Goal: Task Accomplishment & Management: Complete application form

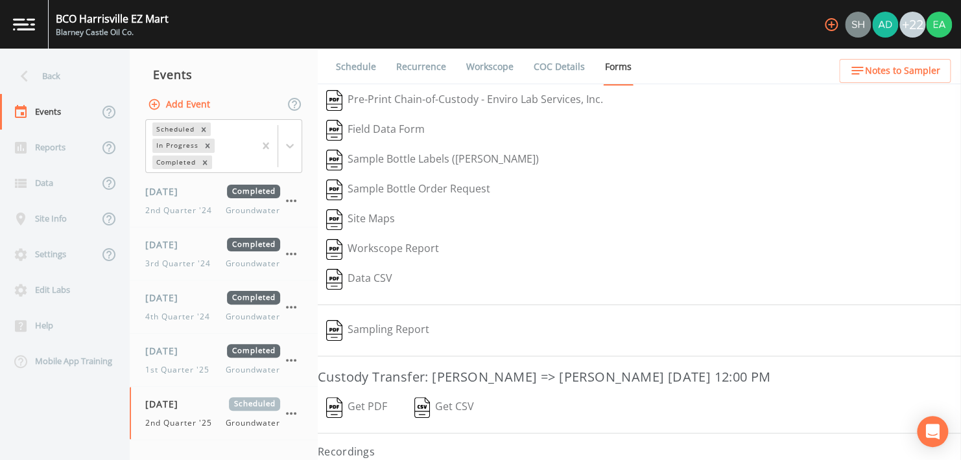
click at [720, 139] on div "Field Data Form" at bounding box center [639, 130] width 643 height 30
click at [397, 249] on button "Workscope Report" at bounding box center [383, 250] width 130 height 30
click at [493, 64] on link "Workscope" at bounding box center [489, 67] width 51 height 36
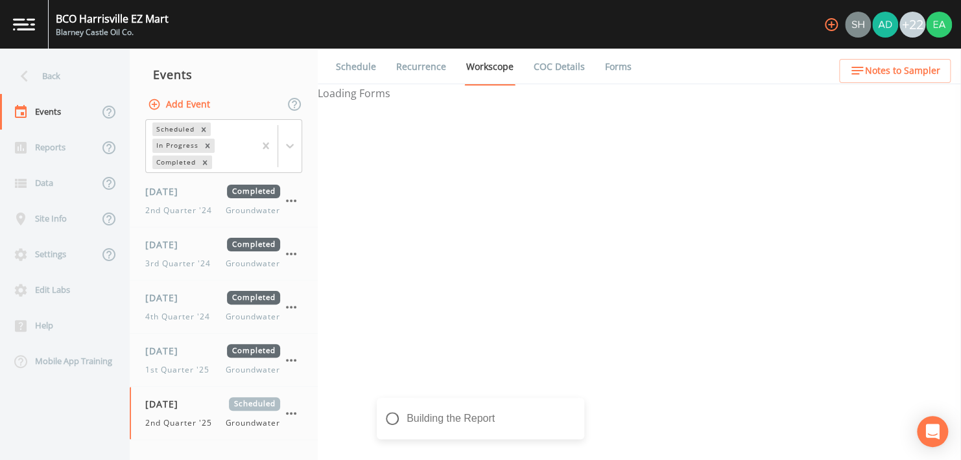
select select "4f082be6-97a7-4f70-a81f-c26a4e896ad7"
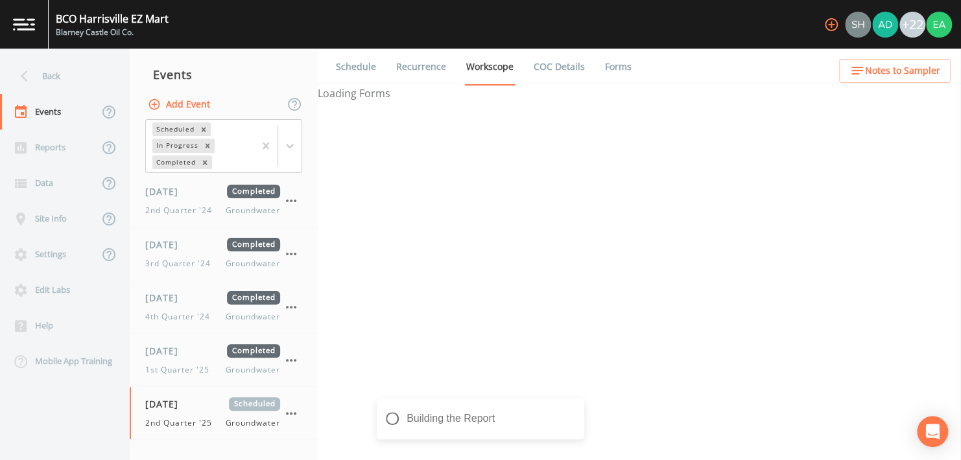
select select "4f082be6-97a7-4f70-a81f-c26a4e896ad7"
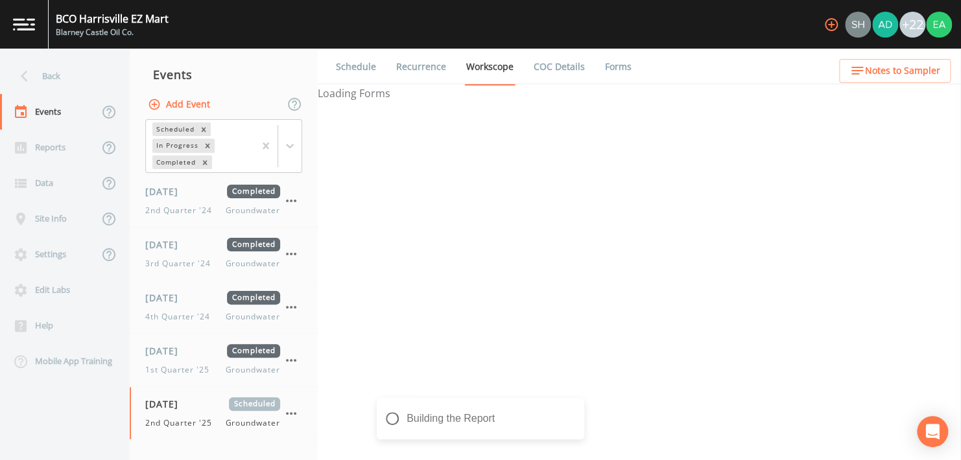
select select "4f082be6-97a7-4f70-a81f-c26a4e896ad7"
select select "c058c3d9-6e5f-4566-8da4-61f47bae8a00"
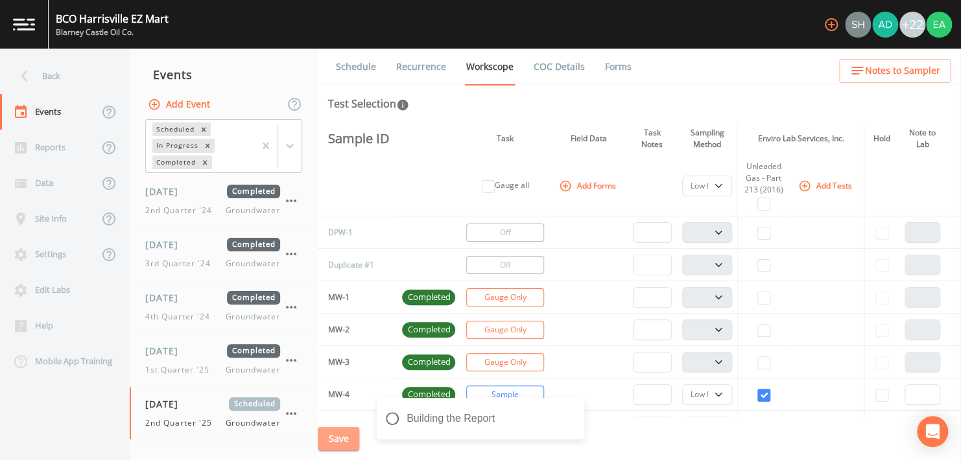
click at [336, 445] on button "Save" at bounding box center [338, 439] width 41 height 24
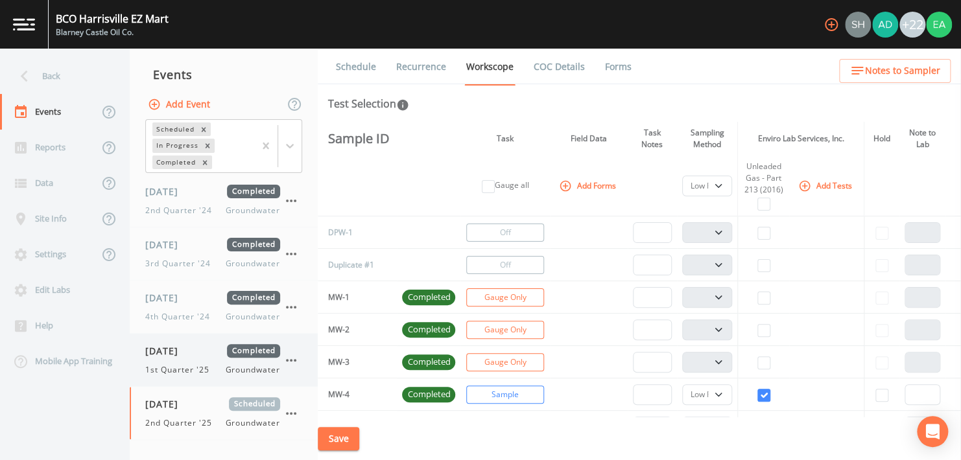
click at [174, 362] on div "[DATE] Completed 1st Quarter '25 Groundwater" at bounding box center [212, 360] width 135 height 32
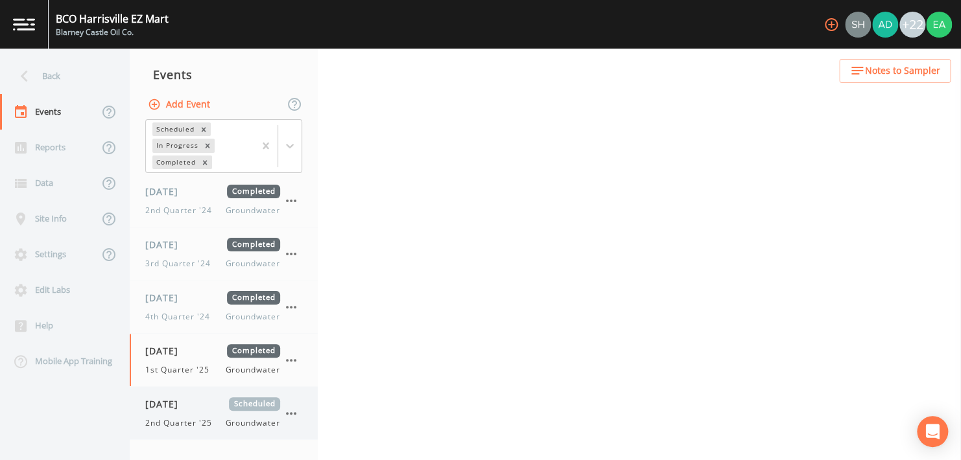
select select "4f082be6-97a7-4f70-a81f-c26a4e896ad7"
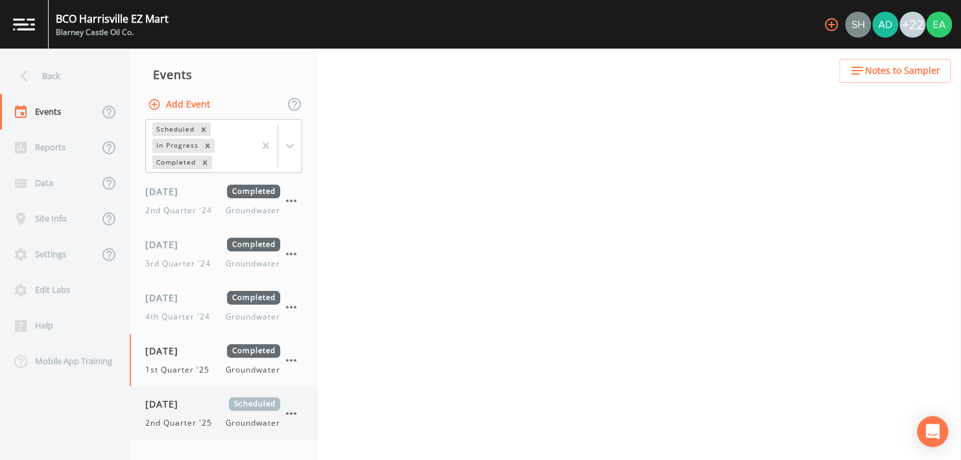
select select "4f082be6-97a7-4f70-a81f-c26a4e896ad7"
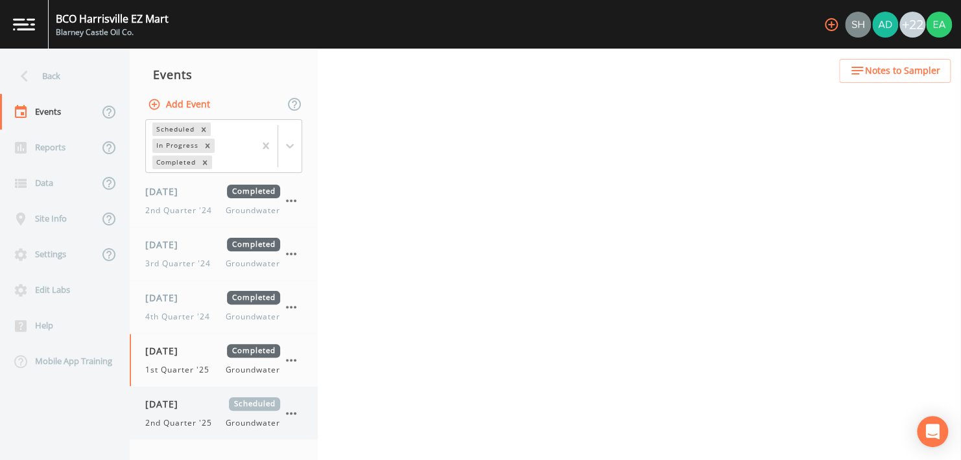
select select "4f082be6-97a7-4f70-a81f-c26a4e896ad7"
select select "c058c3d9-6e5f-4566-8da4-61f47bae8a00"
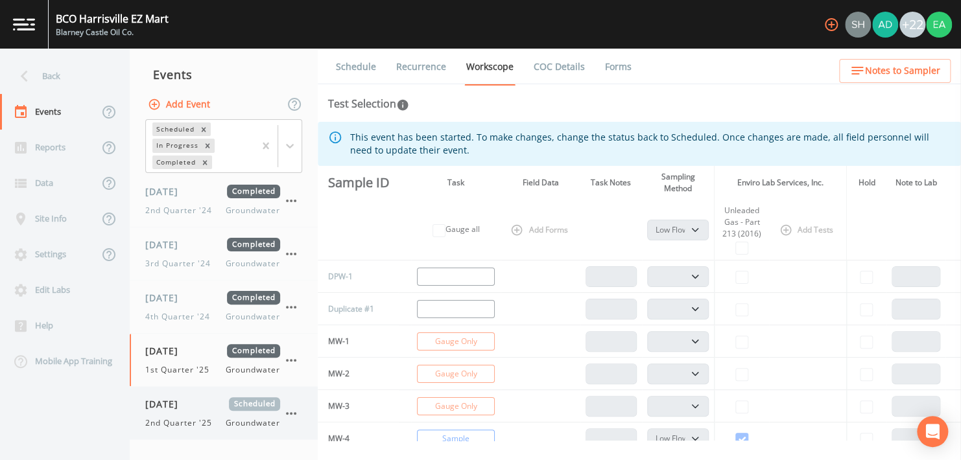
click at [193, 414] on div "[DATE] Scheduled 2nd Quarter '25 Groundwater" at bounding box center [212, 413] width 135 height 32
select select "4f082be6-97a7-4f70-a81f-c26a4e896ad7"
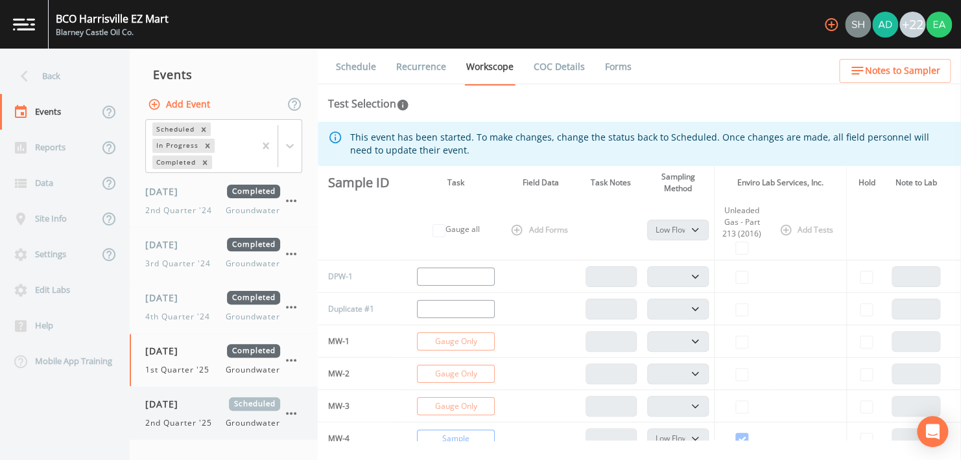
select select "4f082be6-97a7-4f70-a81f-c26a4e896ad7"
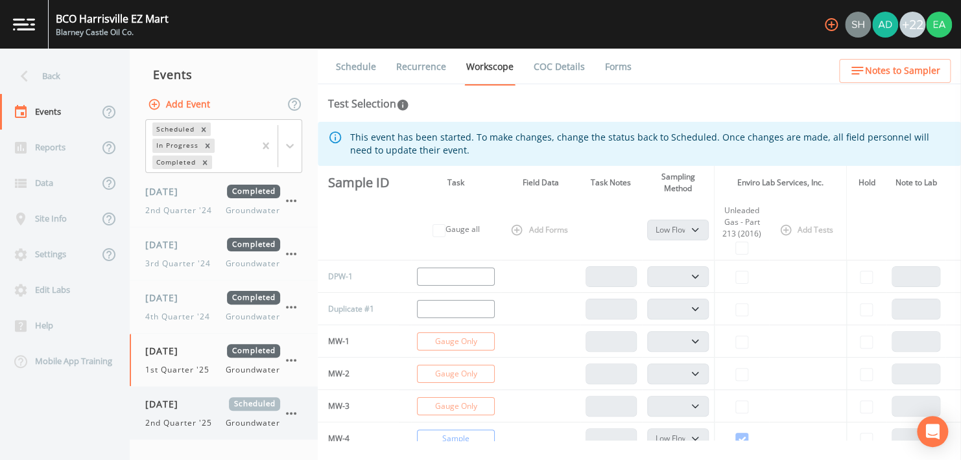
select select "4f082be6-97a7-4f70-a81f-c26a4e896ad7"
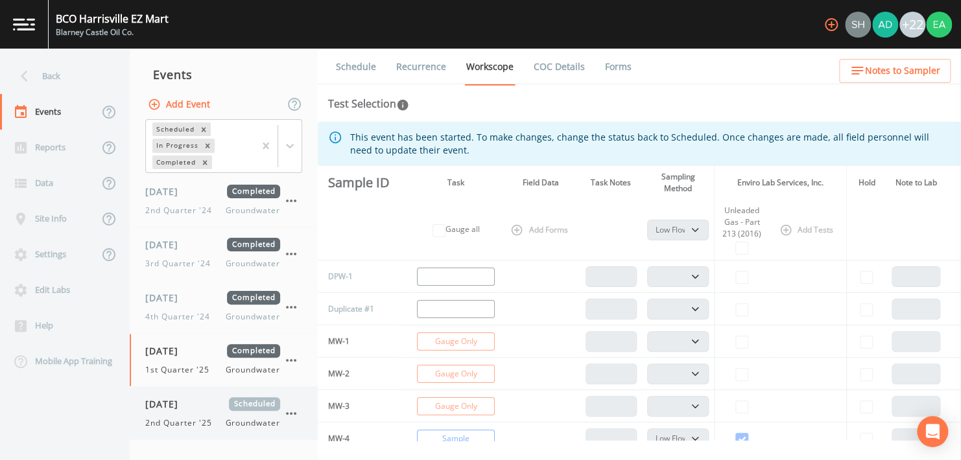
select select "c058c3d9-6e5f-4566-8da4-61f47bae8a00"
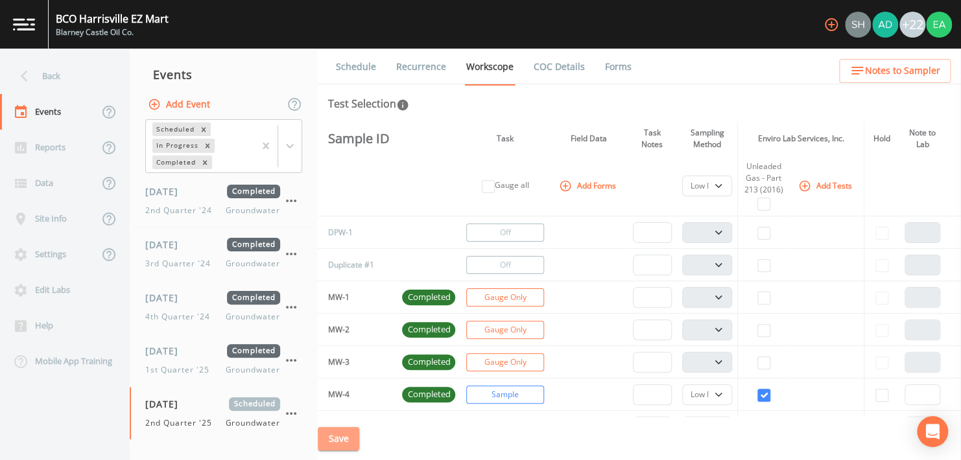
click at [338, 437] on button "Save" at bounding box center [338, 439] width 41 height 24
